Goal: Information Seeking & Learning: Learn about a topic

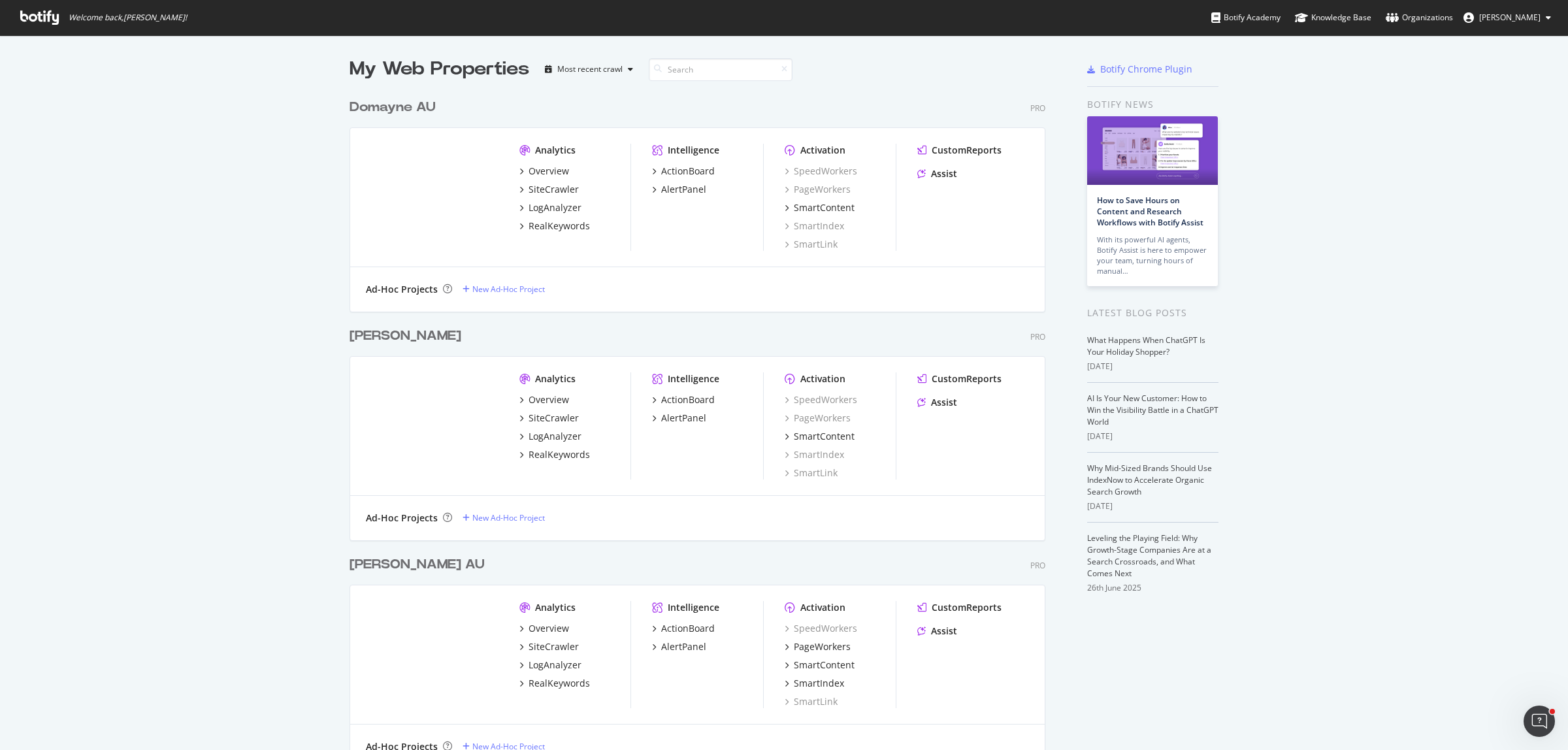
click at [195, 243] on div "My Web Properties Most recent crawl Domayne AU Pro Analytics Overview SiteCrawl…" at bounding box center [784, 440] width 1568 height 809
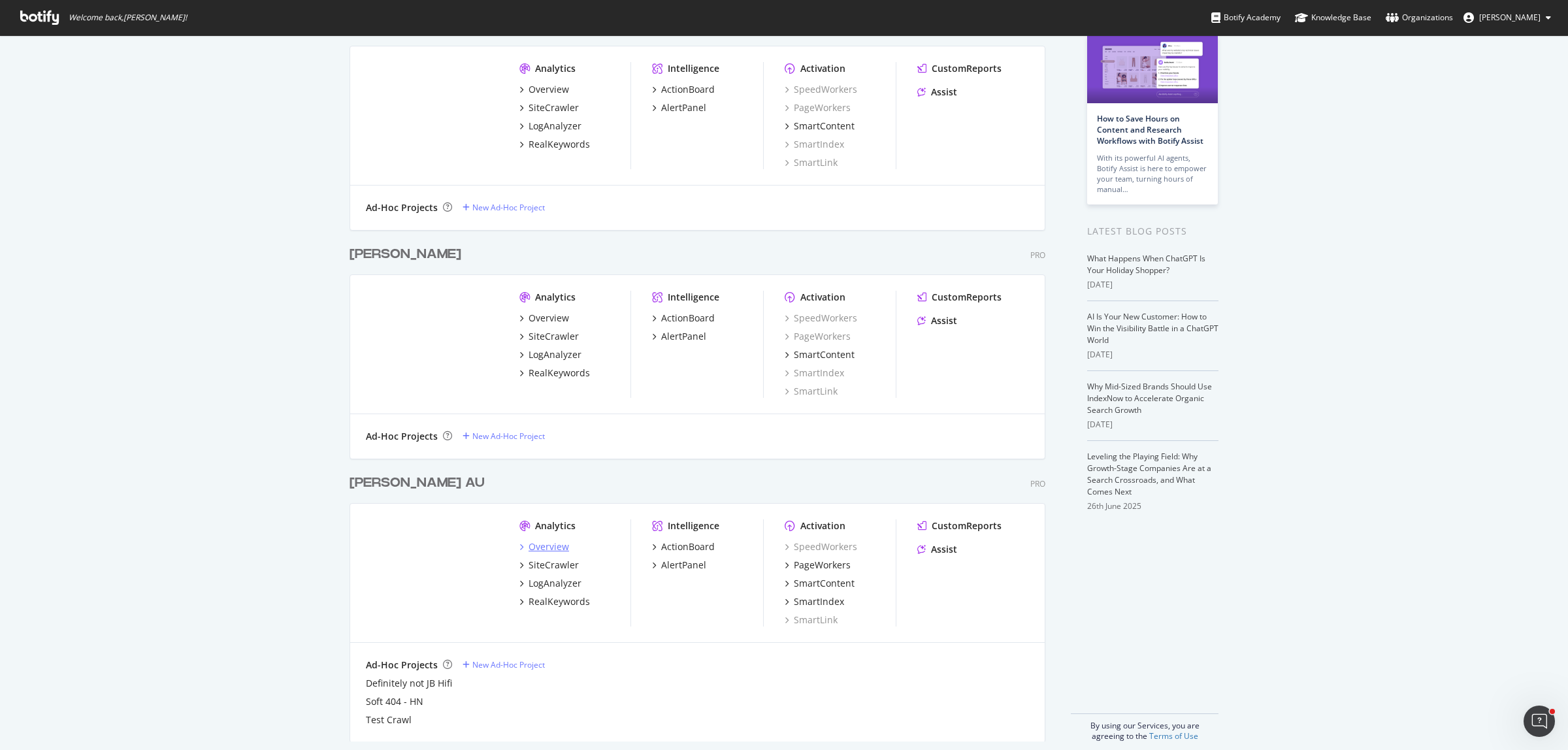
click at [547, 550] on div "Overview" at bounding box center [548, 546] width 40 height 13
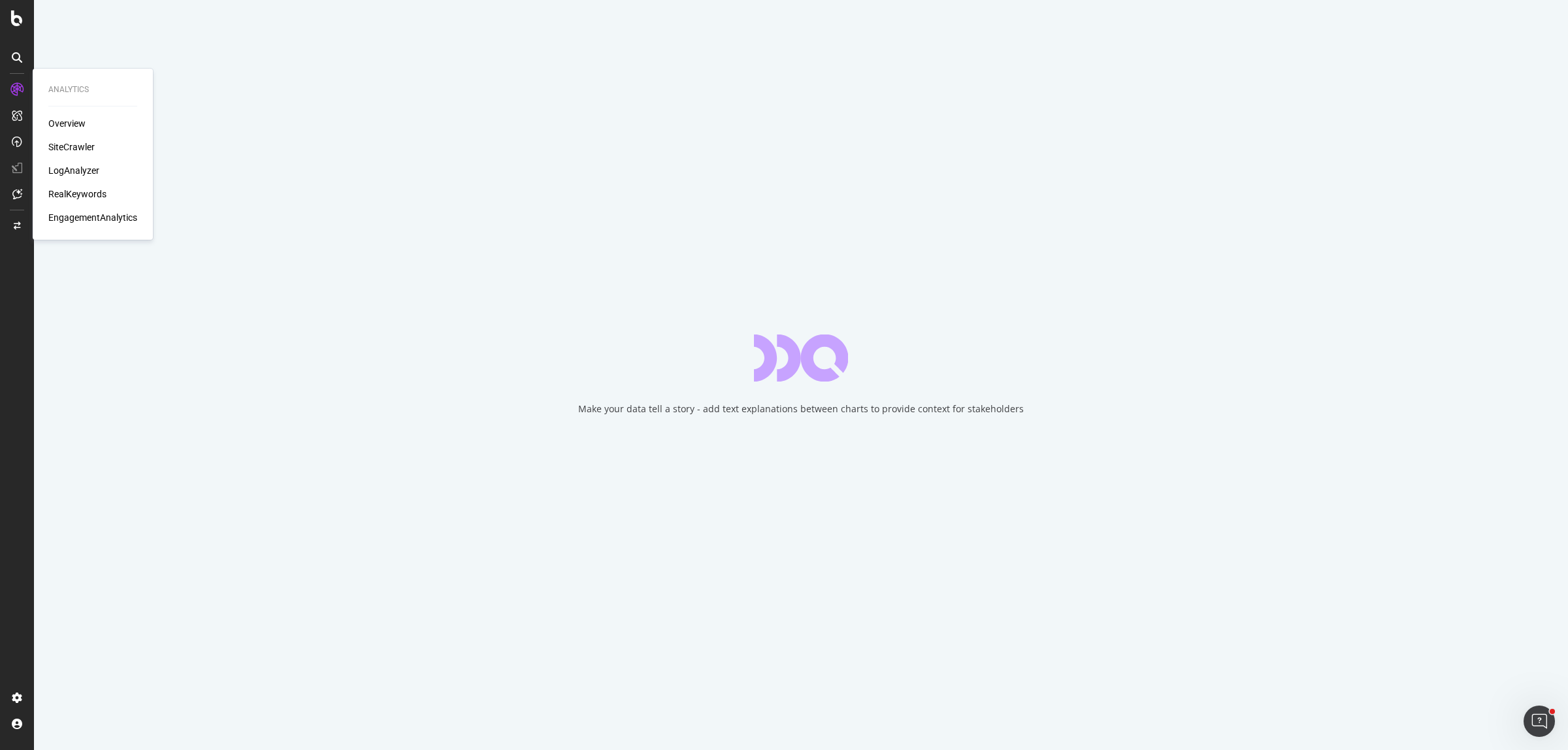
click at [73, 145] on div "SiteCrawler" at bounding box center [71, 147] width 46 height 13
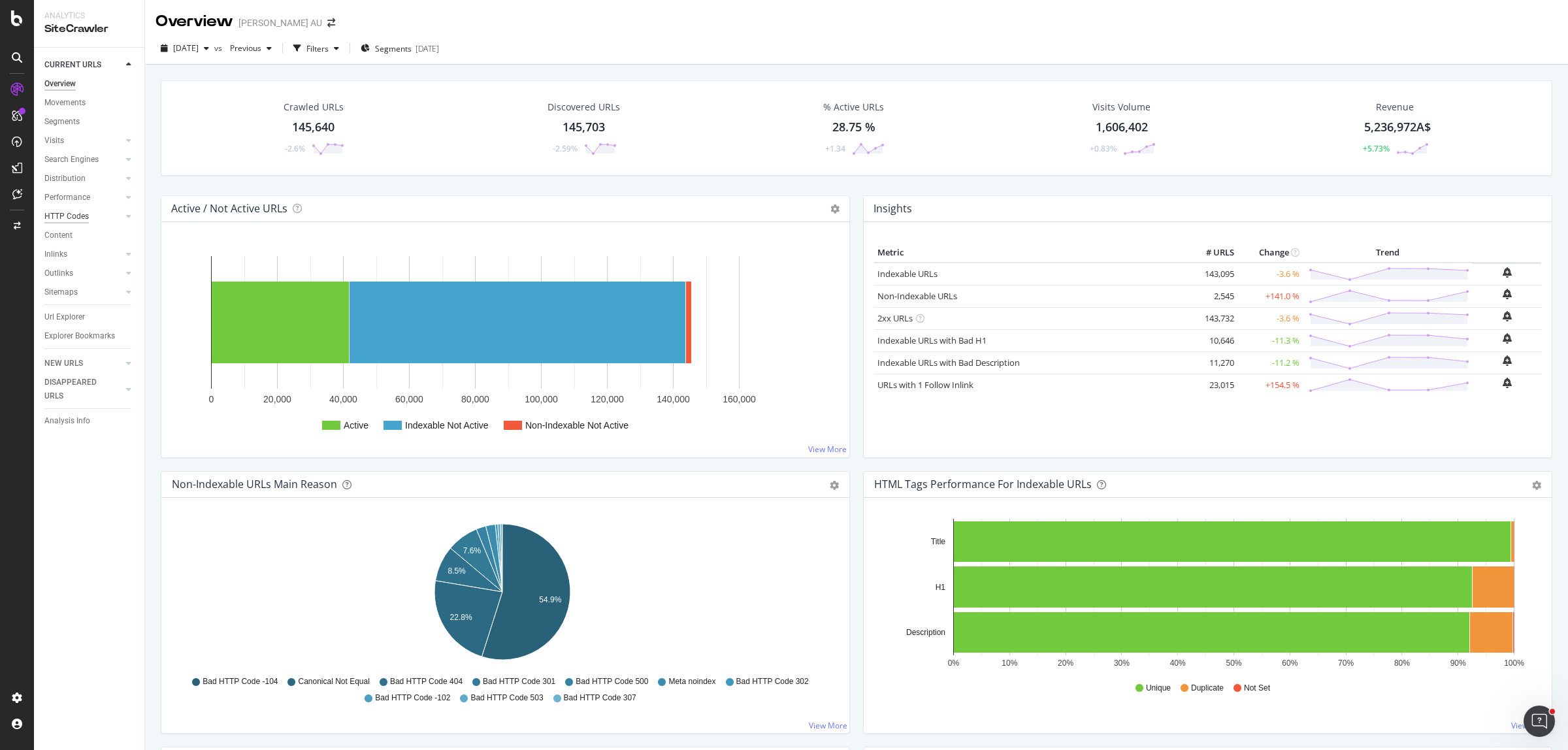
click at [73, 218] on div "HTTP Codes" at bounding box center [66, 217] width 44 height 14
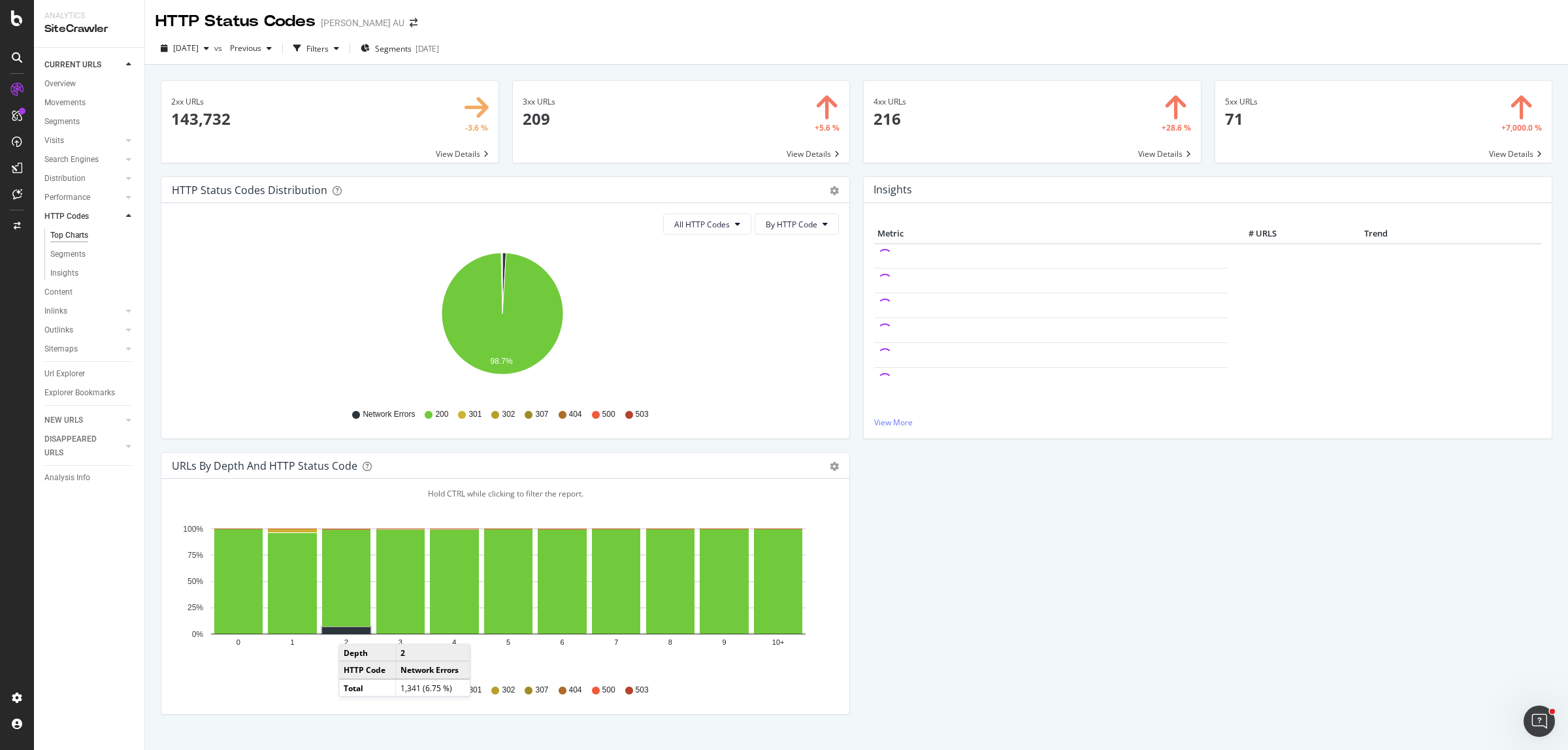
click at [352, 632] on rect "A chart." at bounding box center [346, 630] width 48 height 7
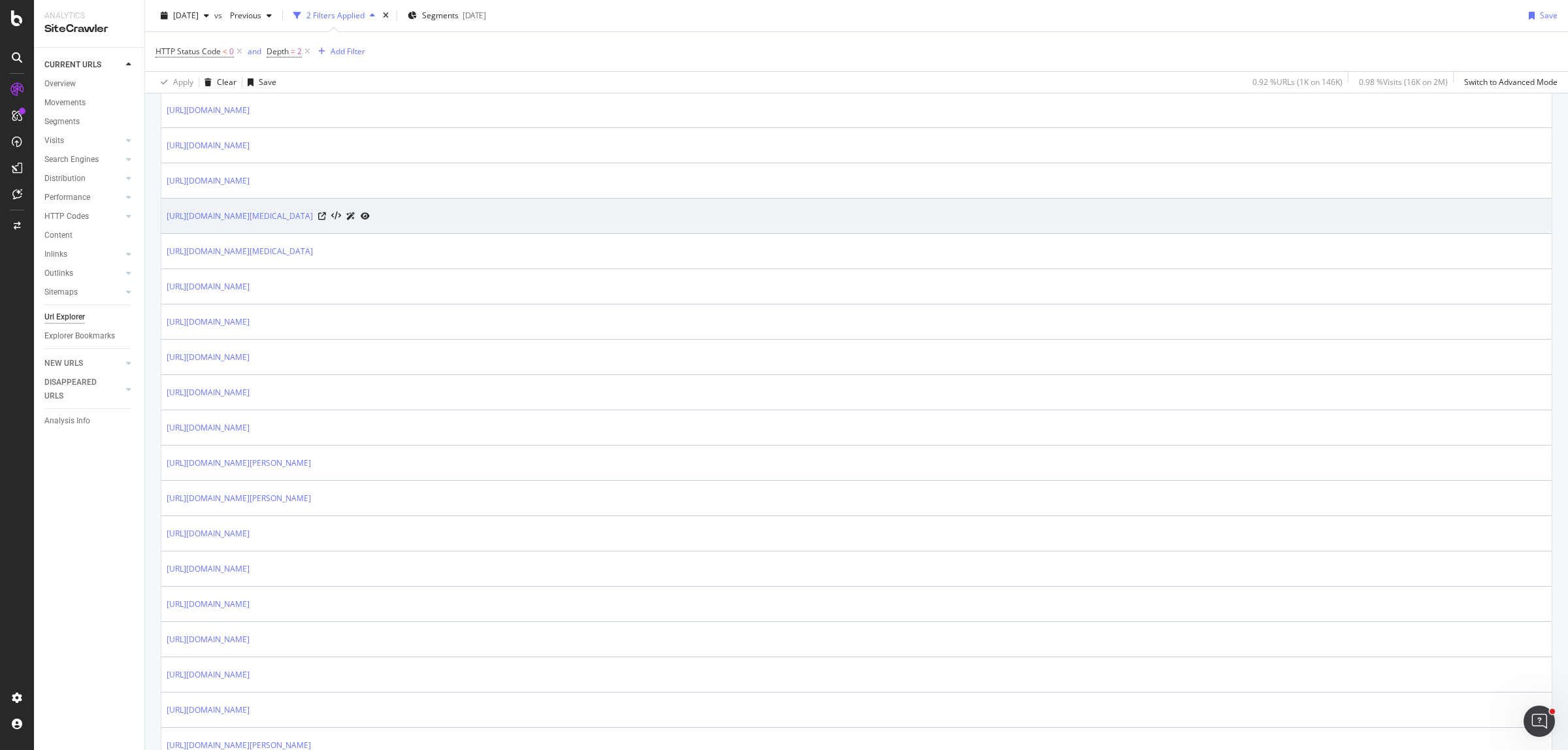
scroll to position [1061, 0]
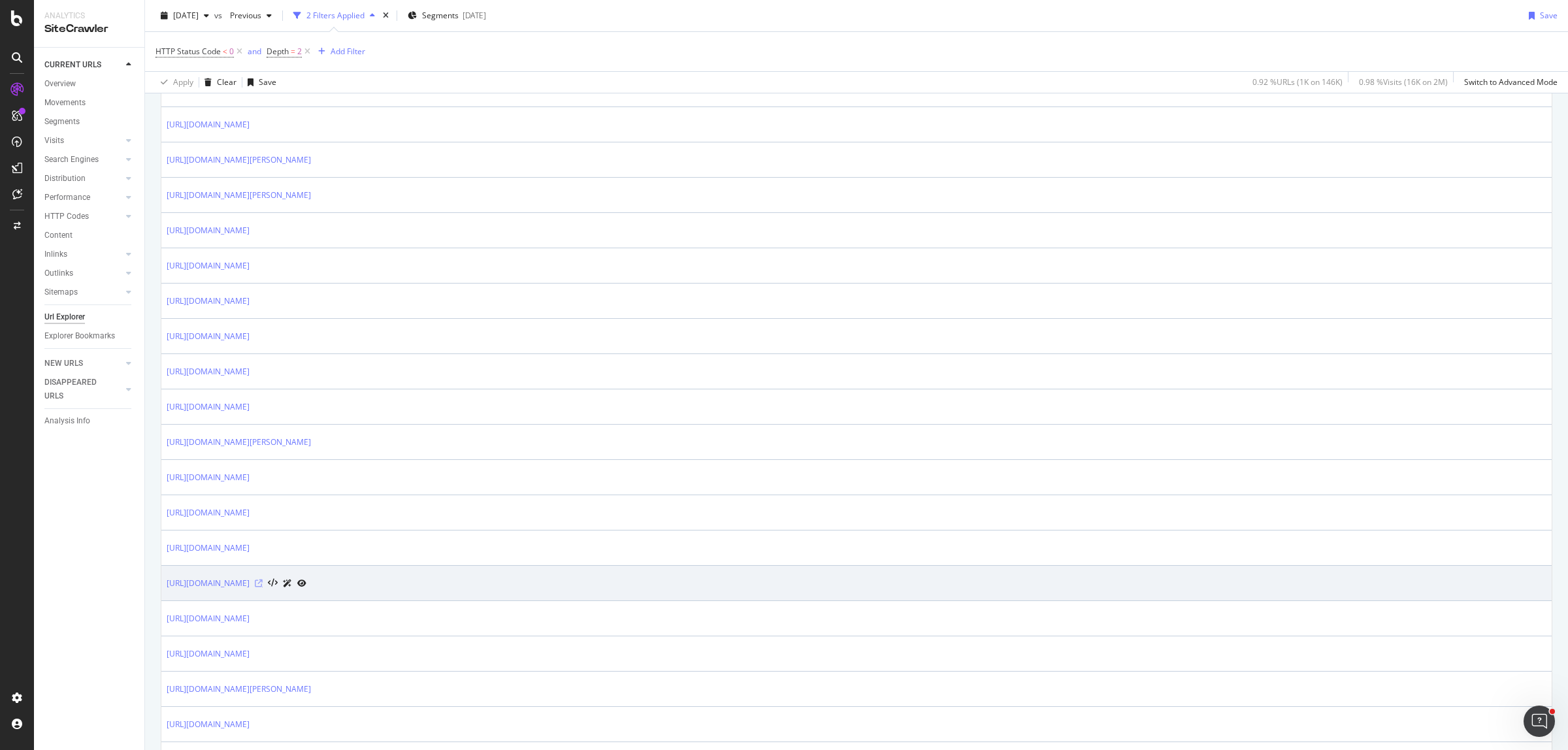
click at [262, 587] on icon at bounding box center [259, 583] width 8 height 8
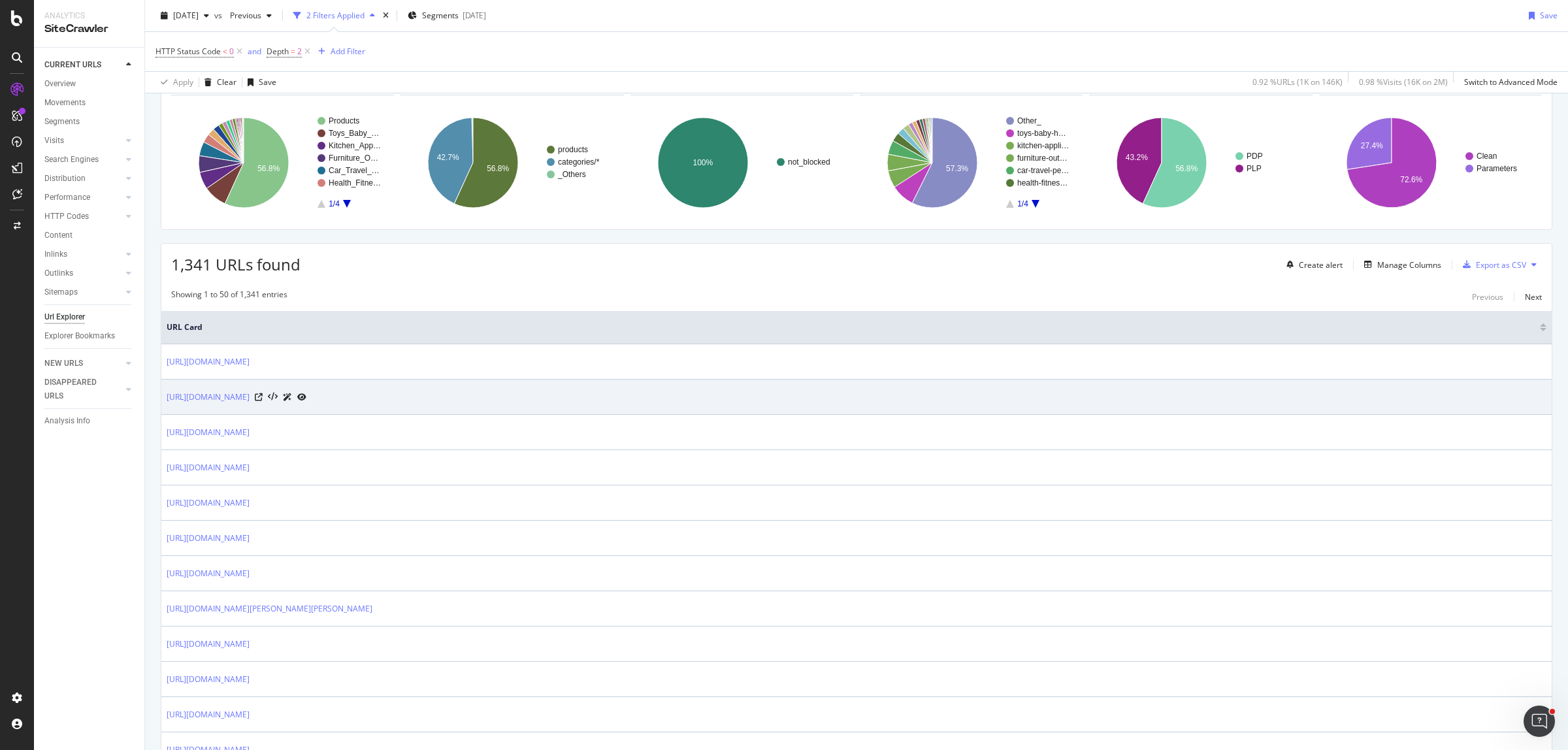
scroll to position [164, 0]
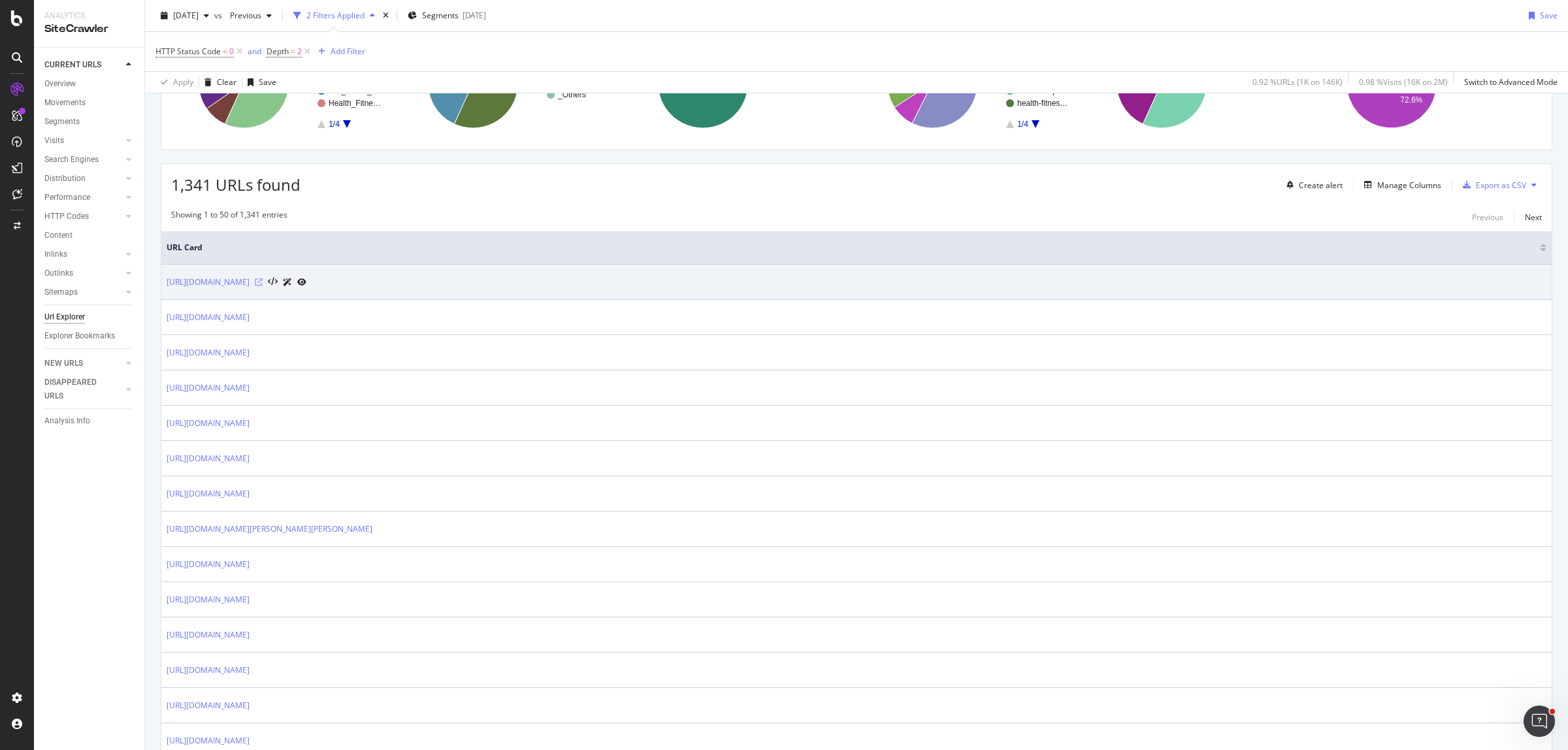
click at [262, 282] on icon at bounding box center [259, 282] width 8 height 8
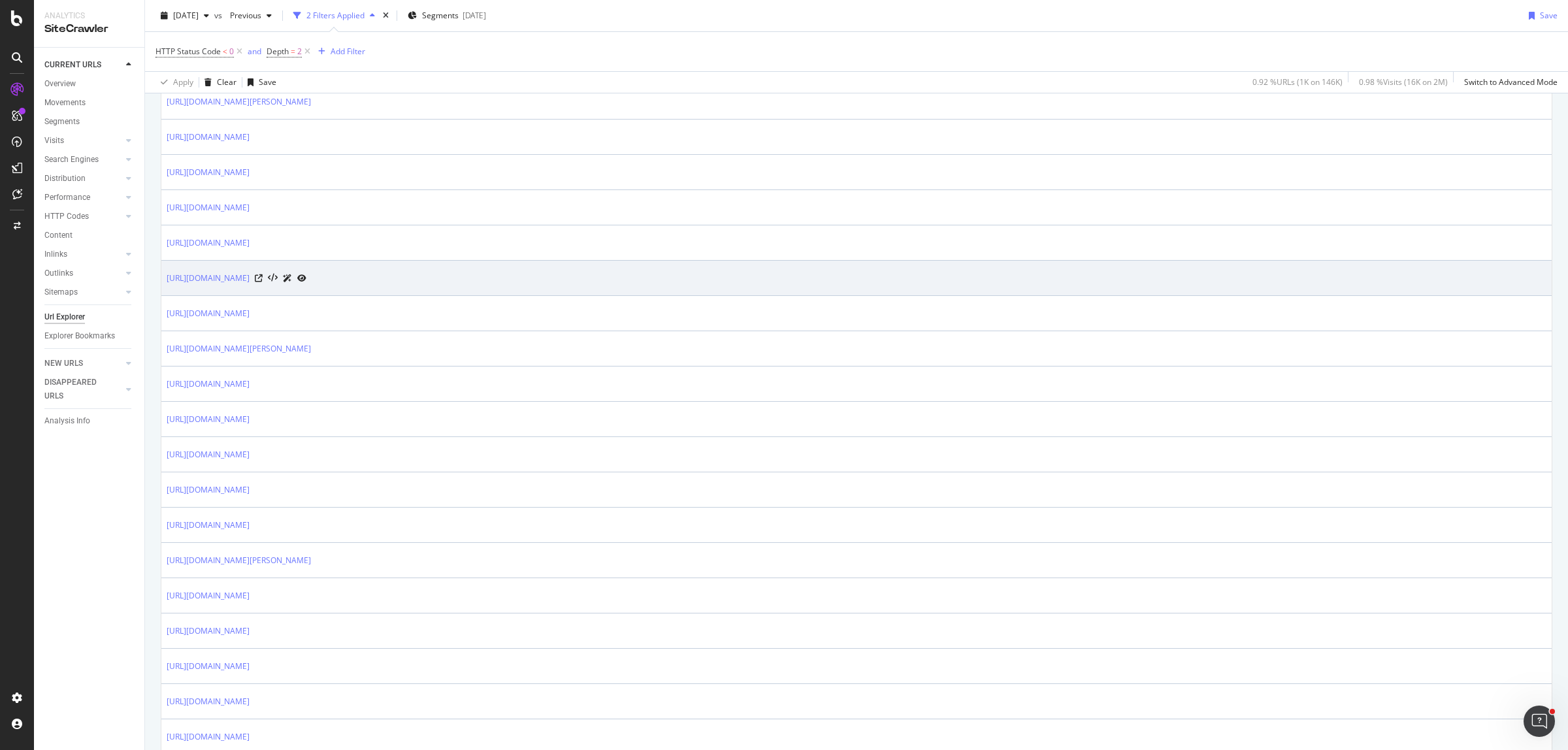
scroll to position [1526, 0]
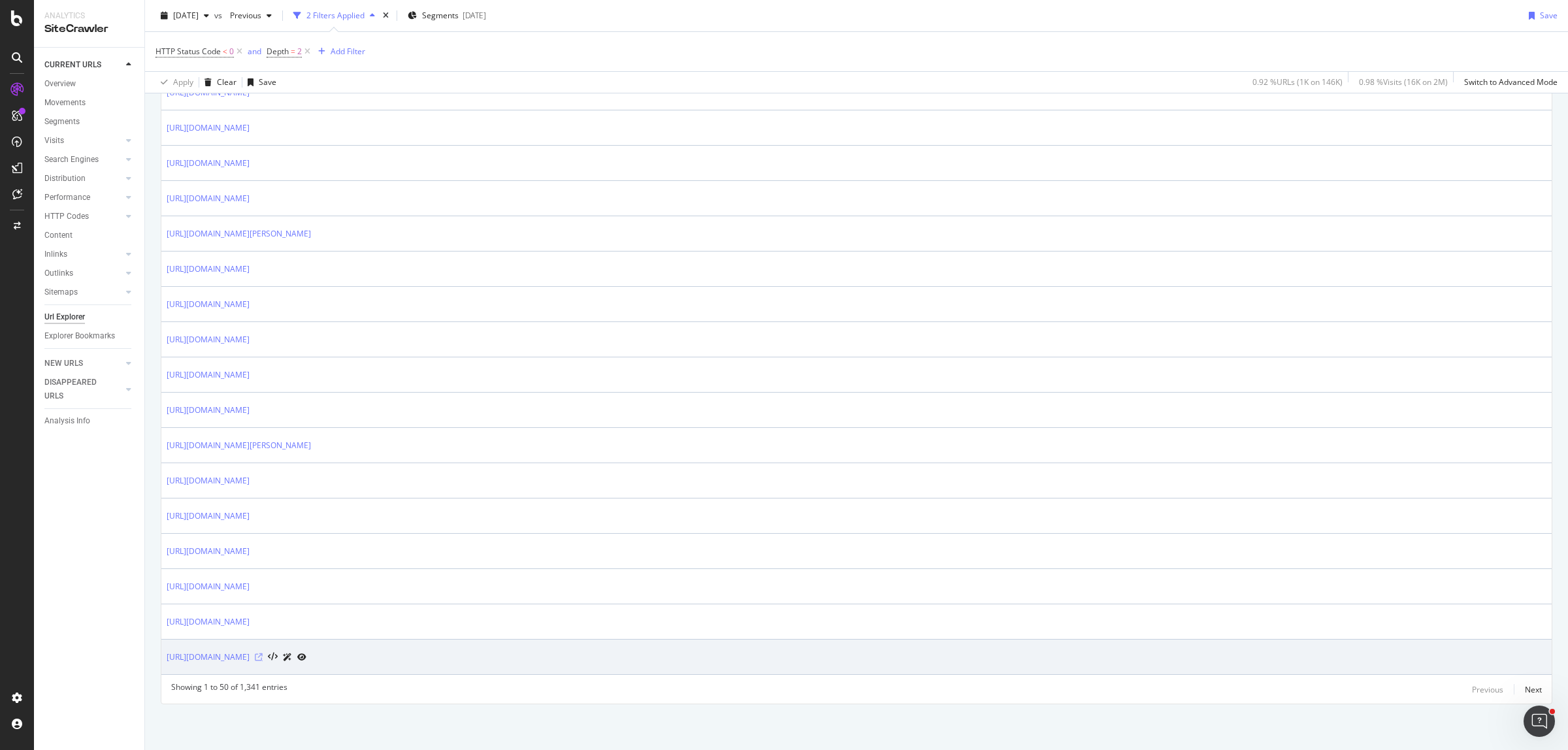
click at [262, 658] on icon at bounding box center [259, 657] width 8 height 8
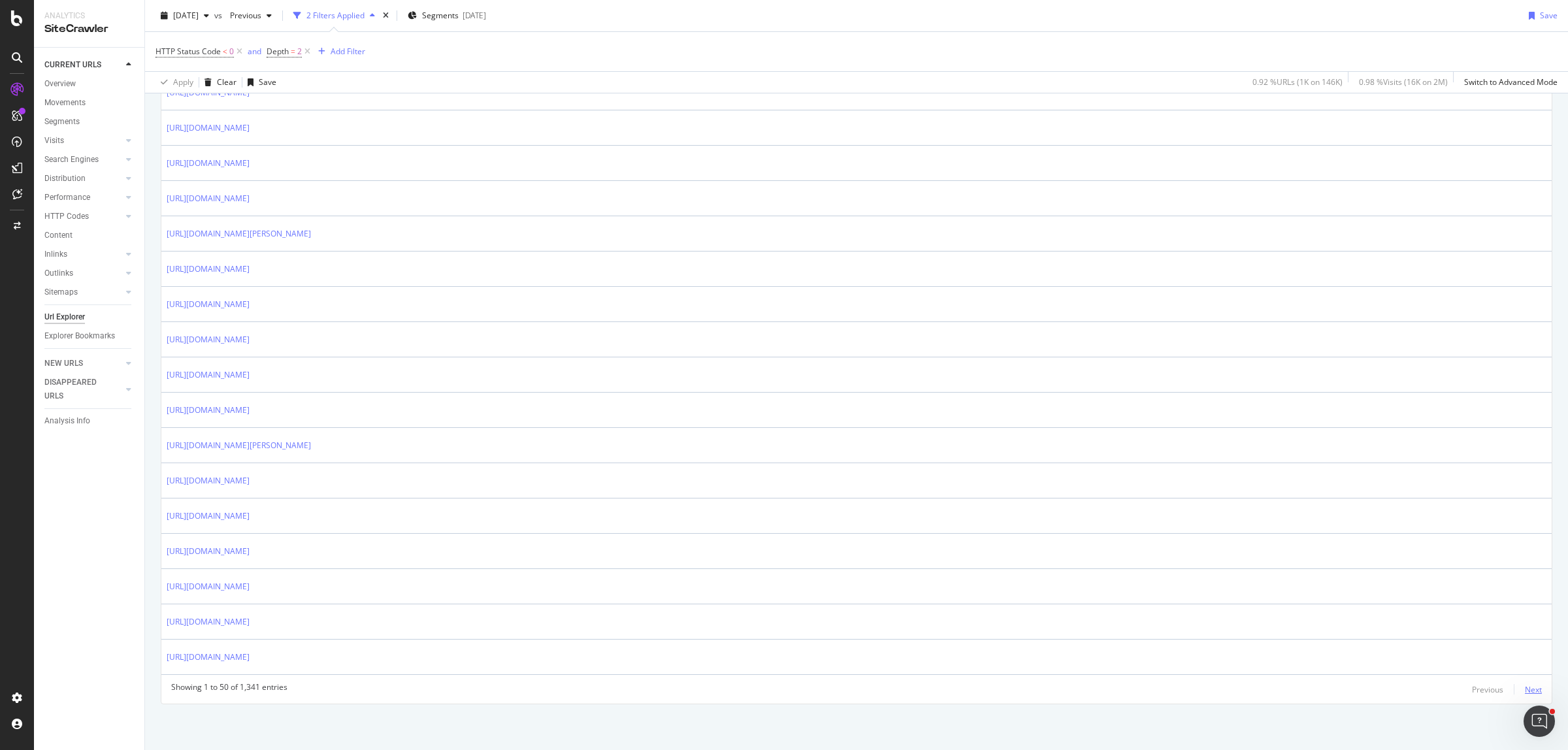
click at [1525, 693] on div "Next" at bounding box center [1533, 689] width 17 height 11
click at [1525, 687] on div "Next" at bounding box center [1533, 689] width 17 height 11
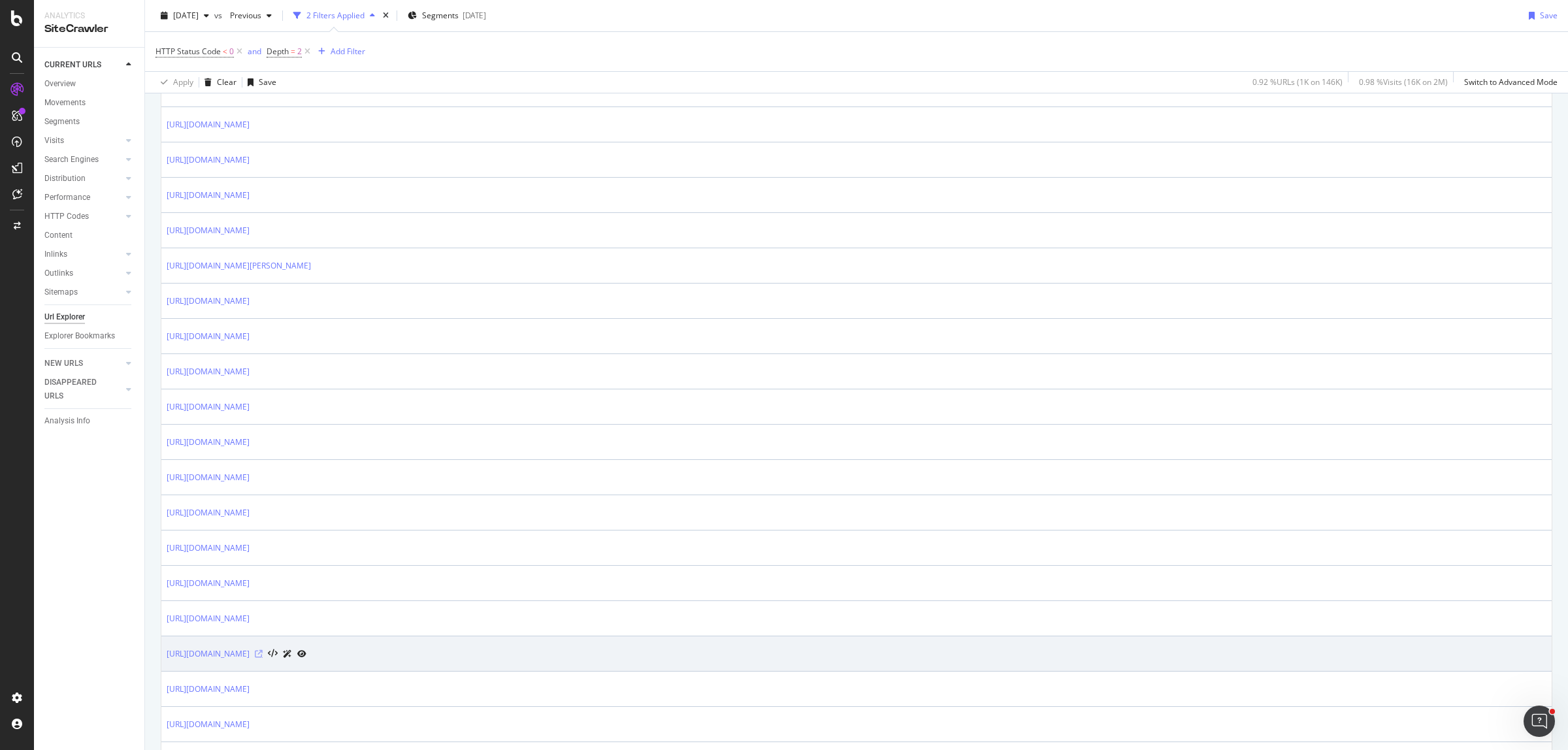
click at [262, 658] on icon at bounding box center [259, 654] width 8 height 8
